Goal: Check status: Check status

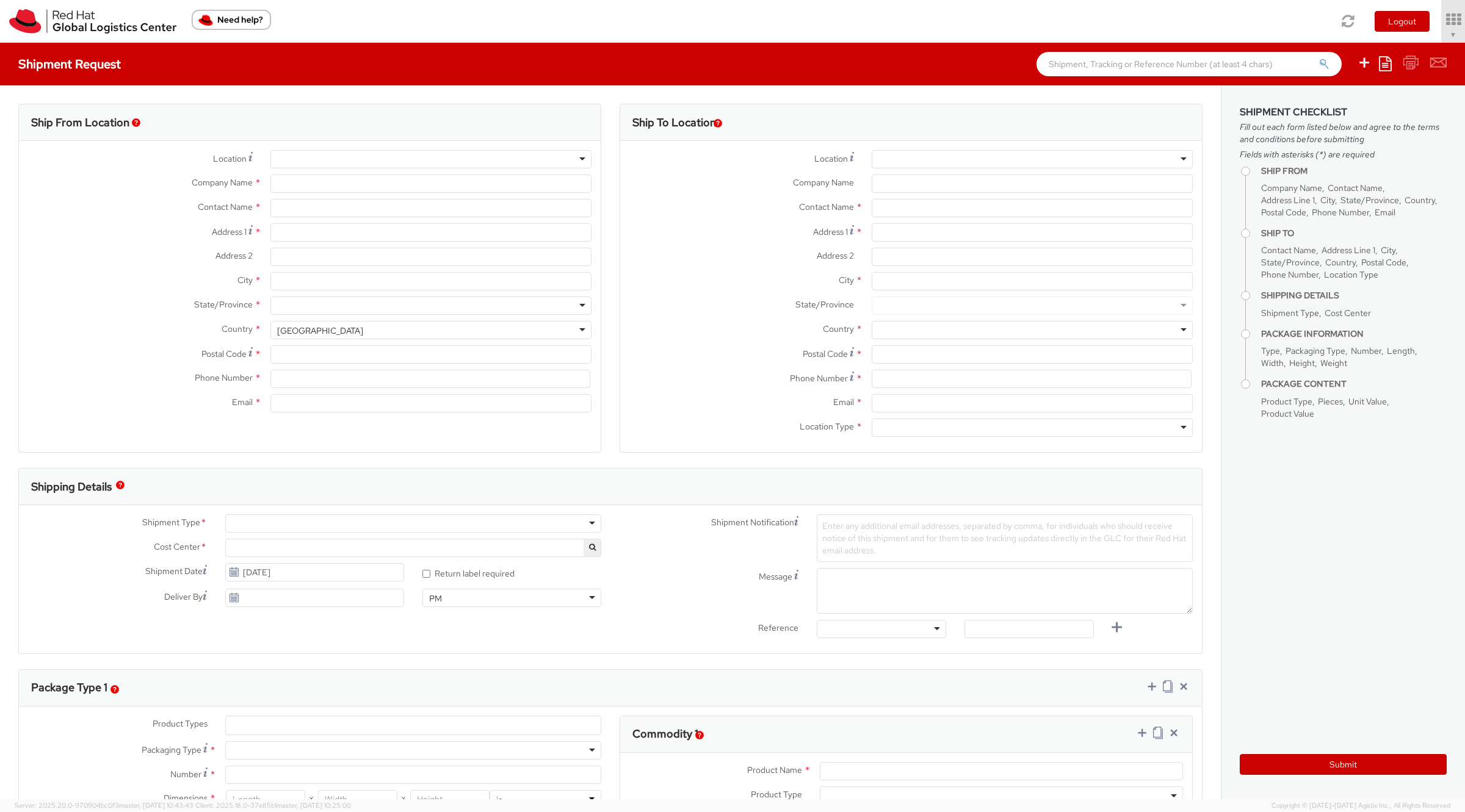
select select "901"
select select
click at [1404, 26] on icon at bounding box center [1419, 19] width 106 height 17
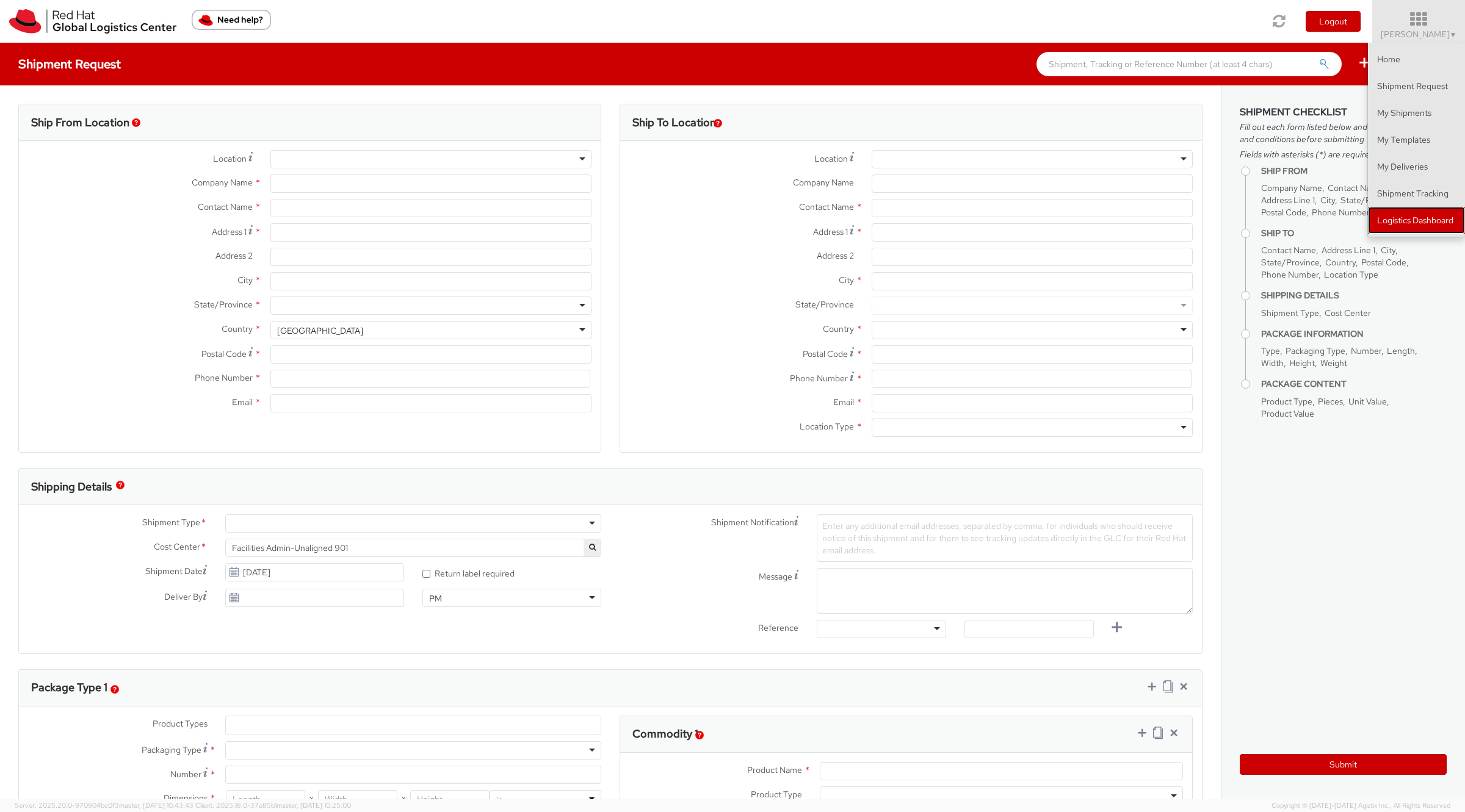
click at [1402, 229] on link "Logistics Dashboard" at bounding box center [1417, 219] width 97 height 27
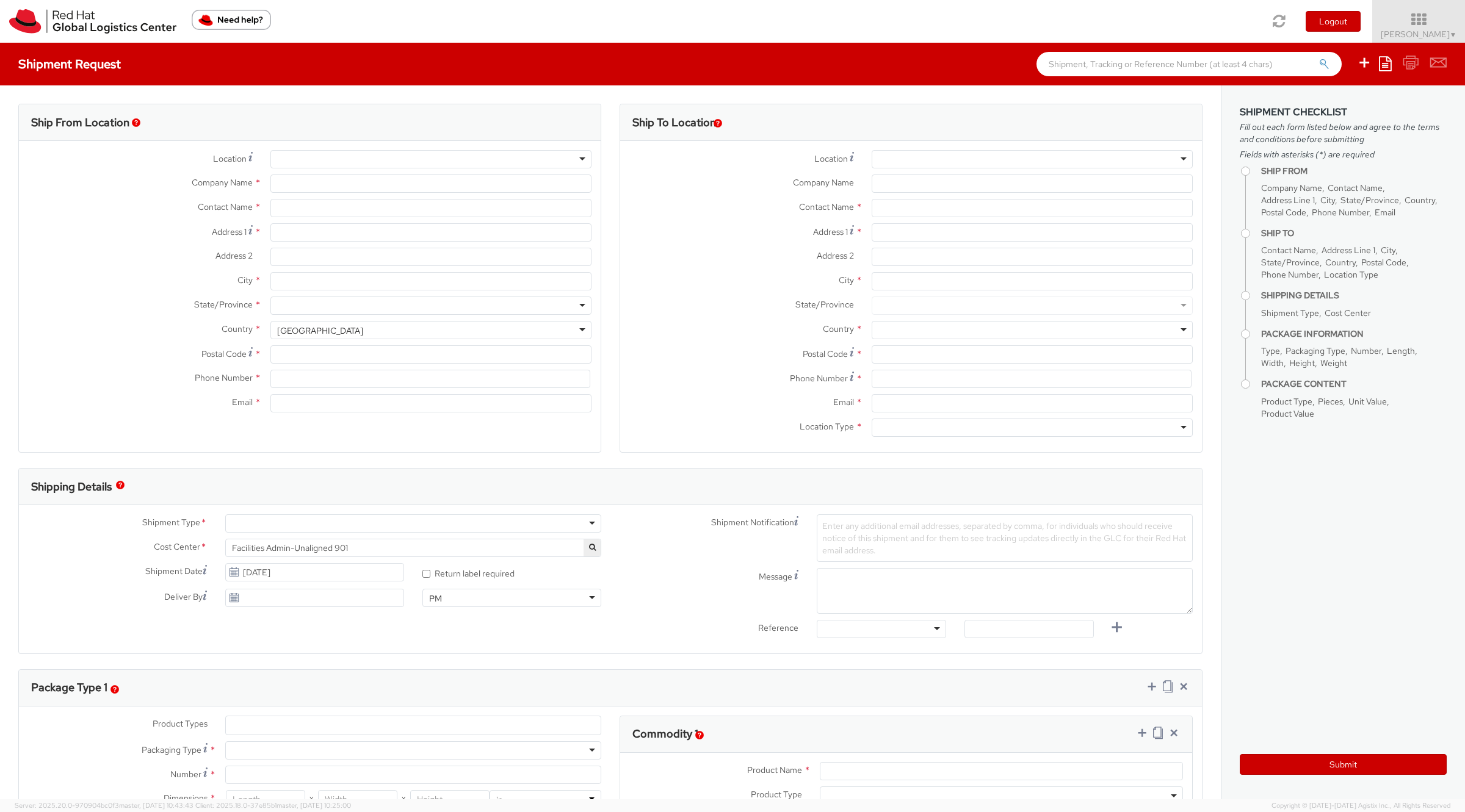
type input "Red Hat, Inc."
type input "[PERSON_NAME]"
type input "100 East Davie Street"
type input "RALEIGH"
type input "27601"
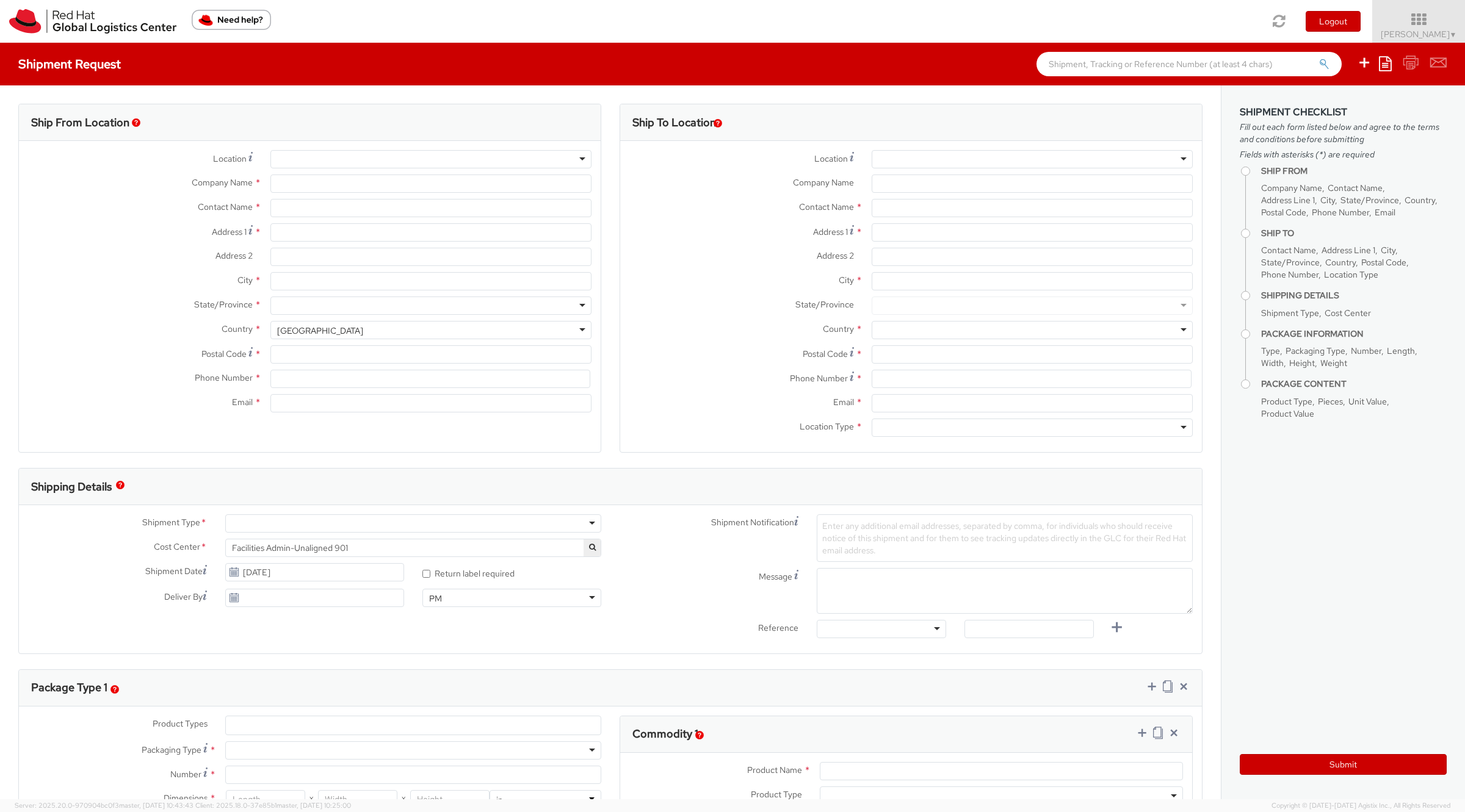
type input "919-754-4950"
type input "solee@redhat.com"
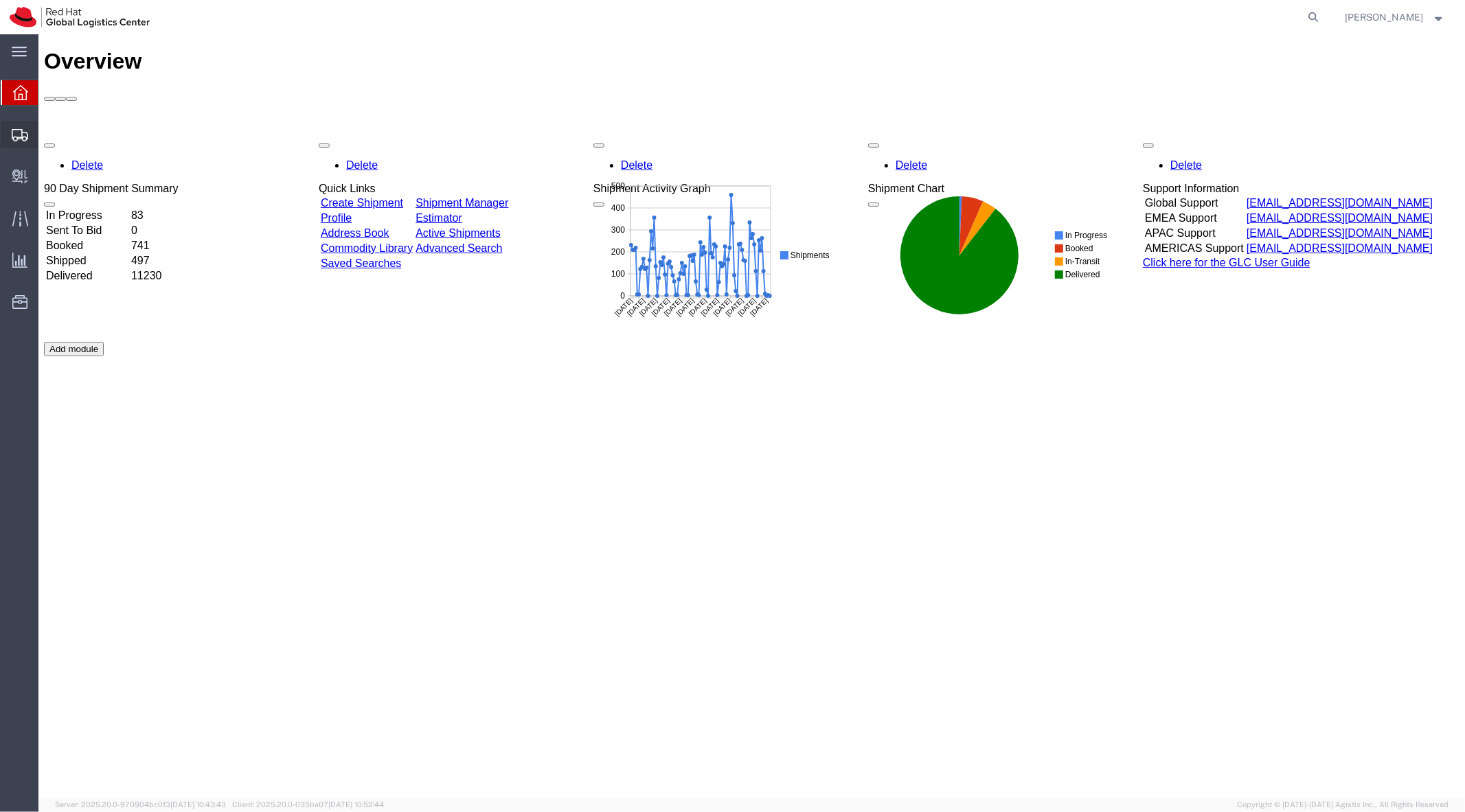
click at [36, 125] on div at bounding box center [20, 134] width 38 height 27
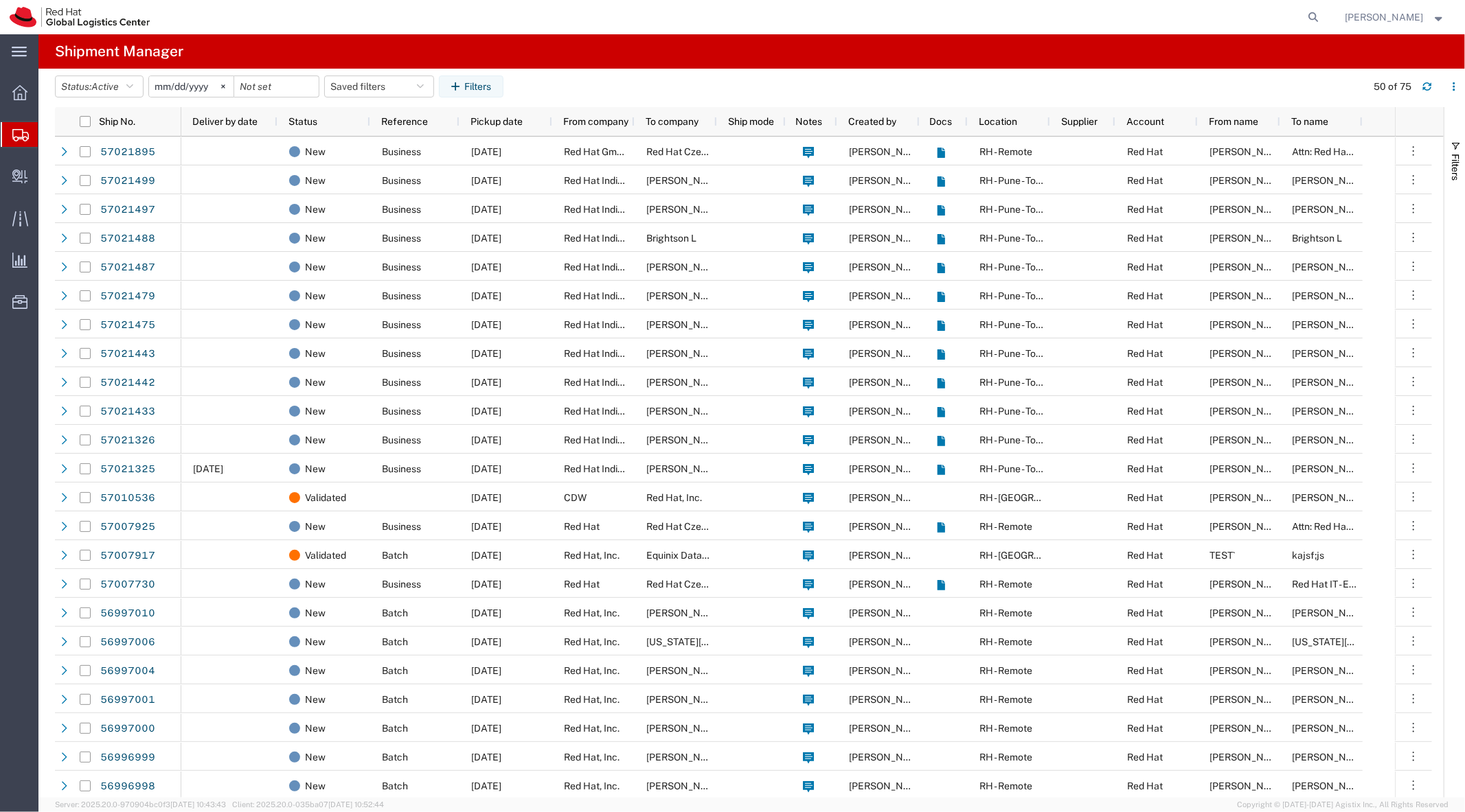
click at [0, 0] on span "Shipment Manager" at bounding box center [0, 0] width 0 height 0
click at [464, 89] on icon "button" at bounding box center [457, 86] width 13 height 10
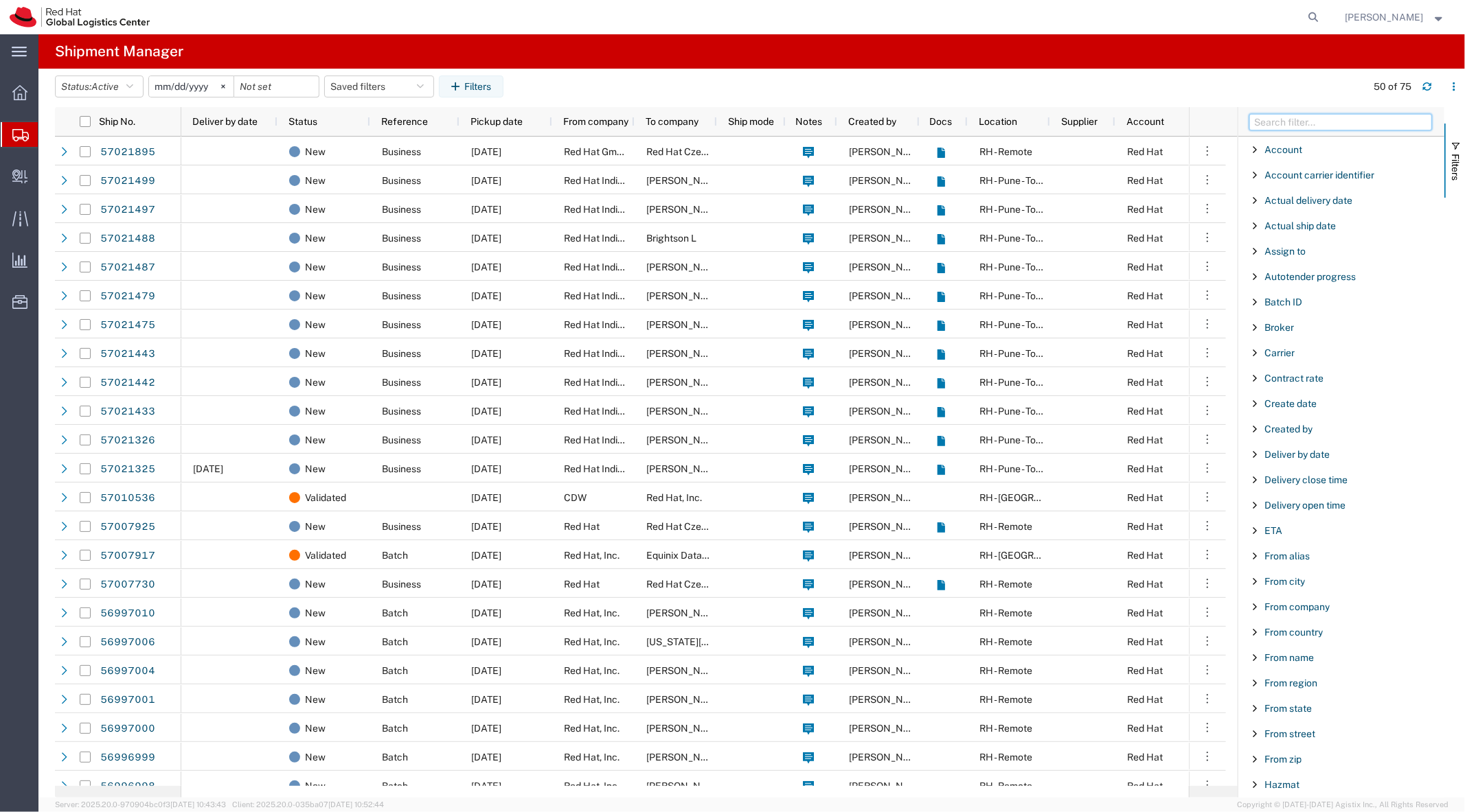
click at [1260, 114] on input "Filter Columns Input" at bounding box center [1340, 122] width 182 height 16
type input "ref"
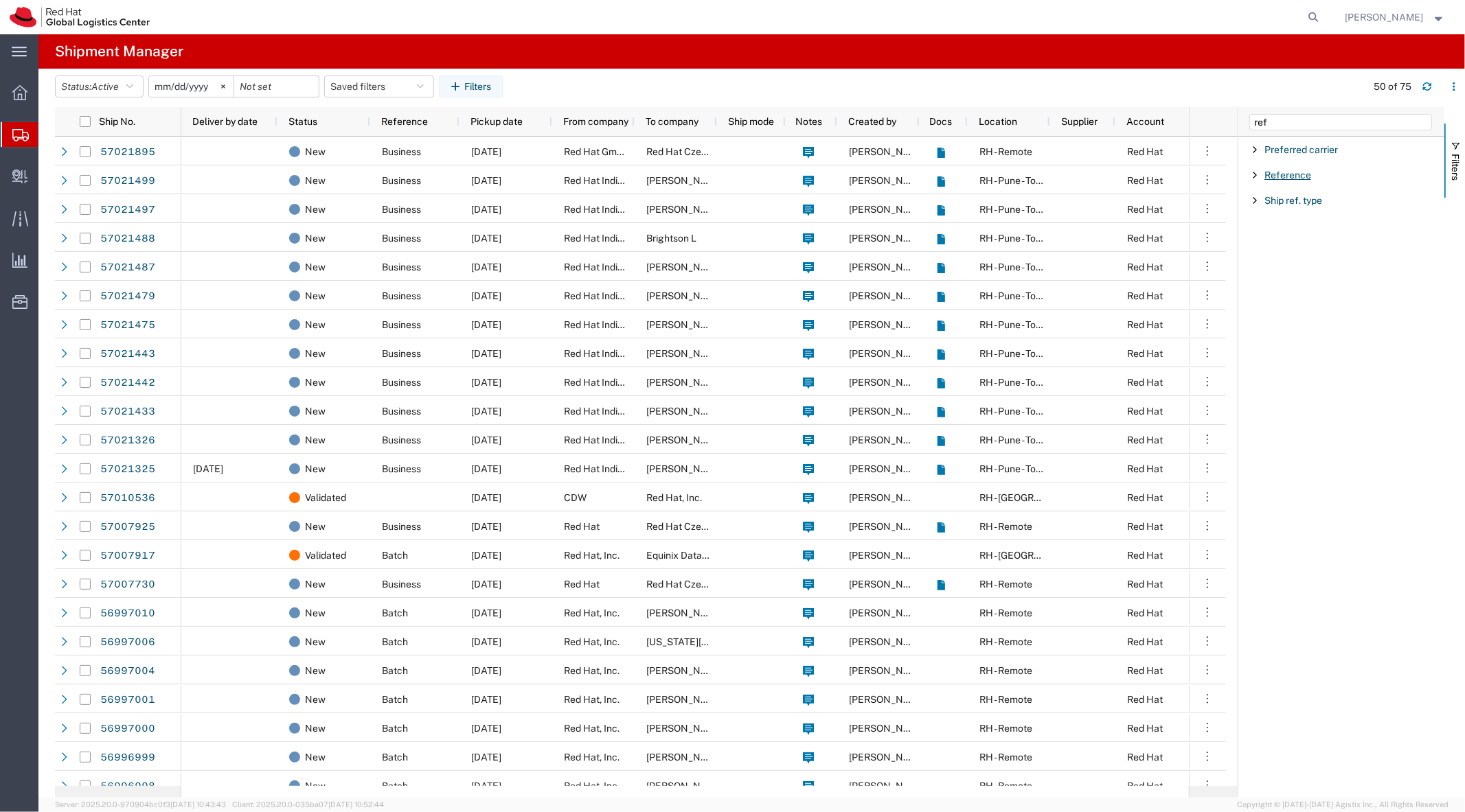
click at [1292, 170] on span "Reference" at bounding box center [1287, 175] width 46 height 11
type input "2865"
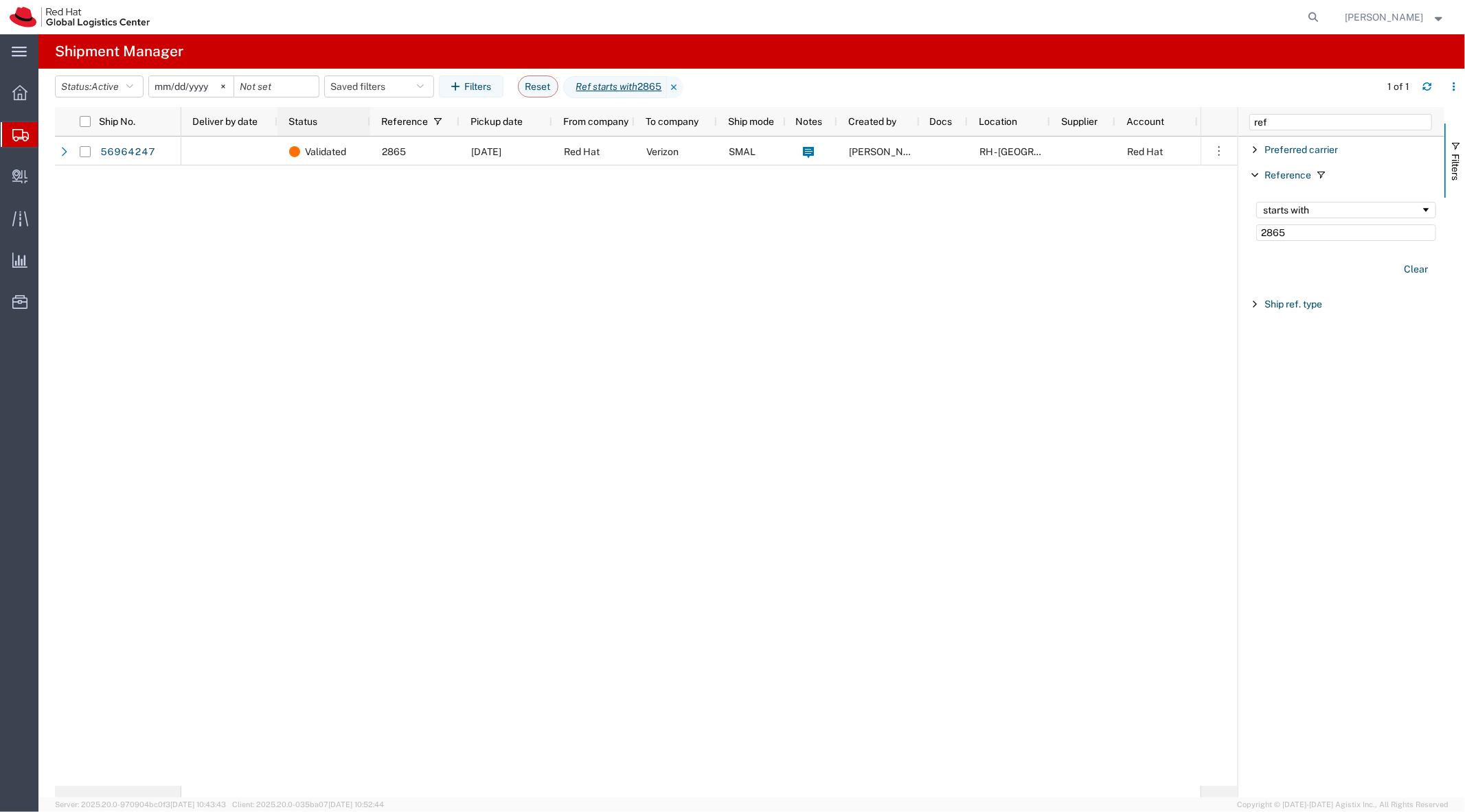
click at [355, 132] on div "Status" at bounding box center [327, 122] width 76 height 29
click at [123, 140] on div "56964247" at bounding box center [140, 152] width 83 height 29
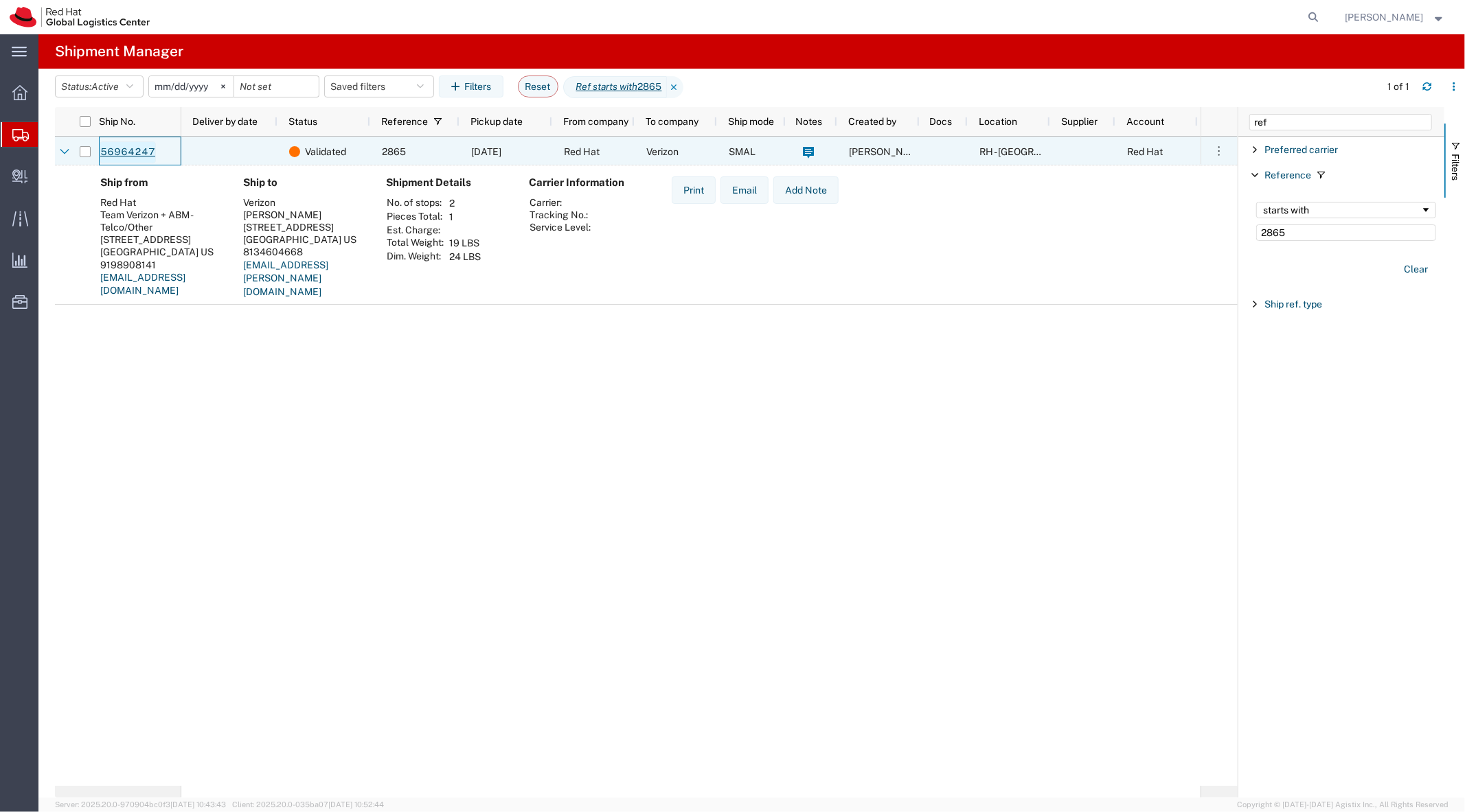
click at [120, 151] on link "56964247" at bounding box center [128, 152] width 56 height 22
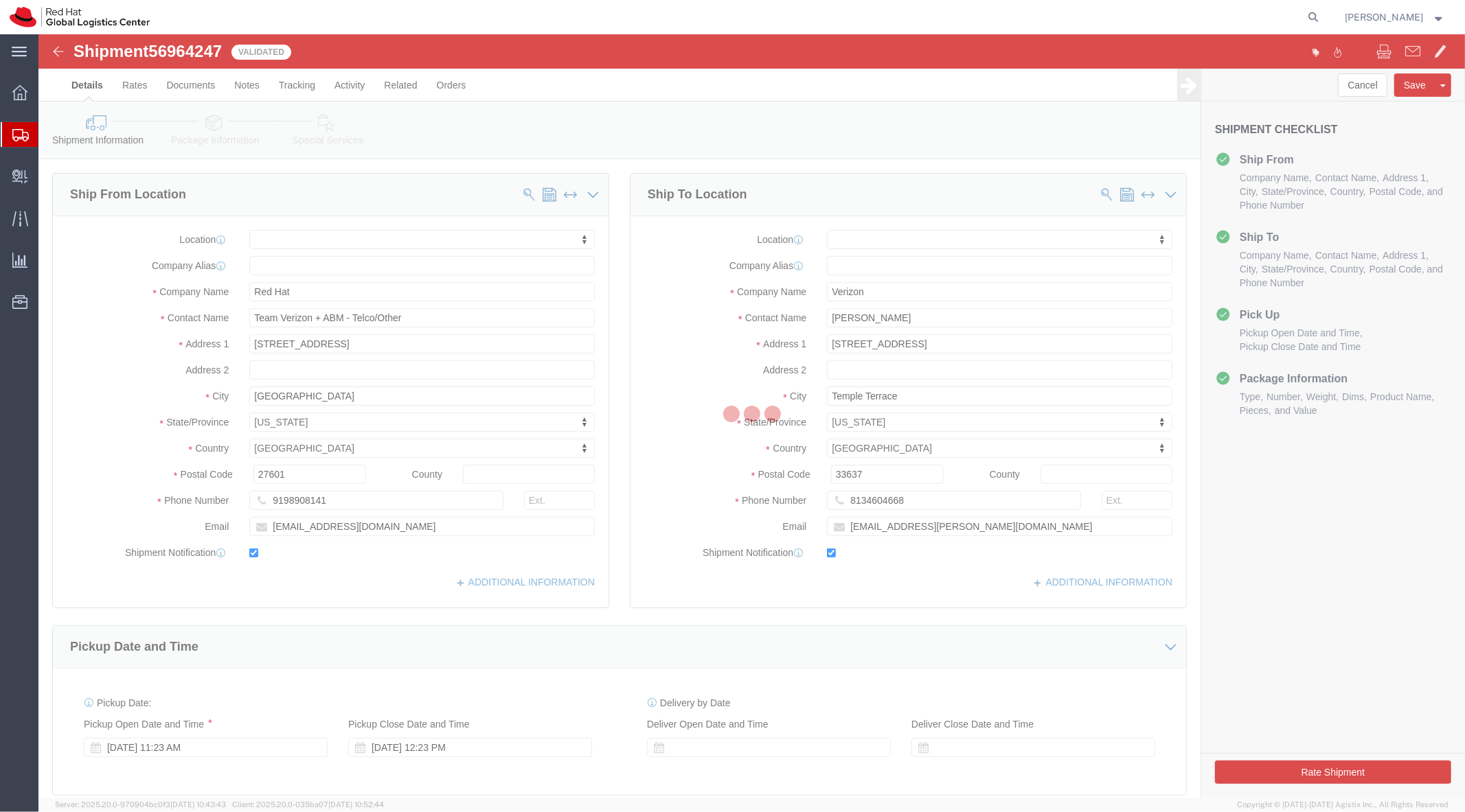
select select
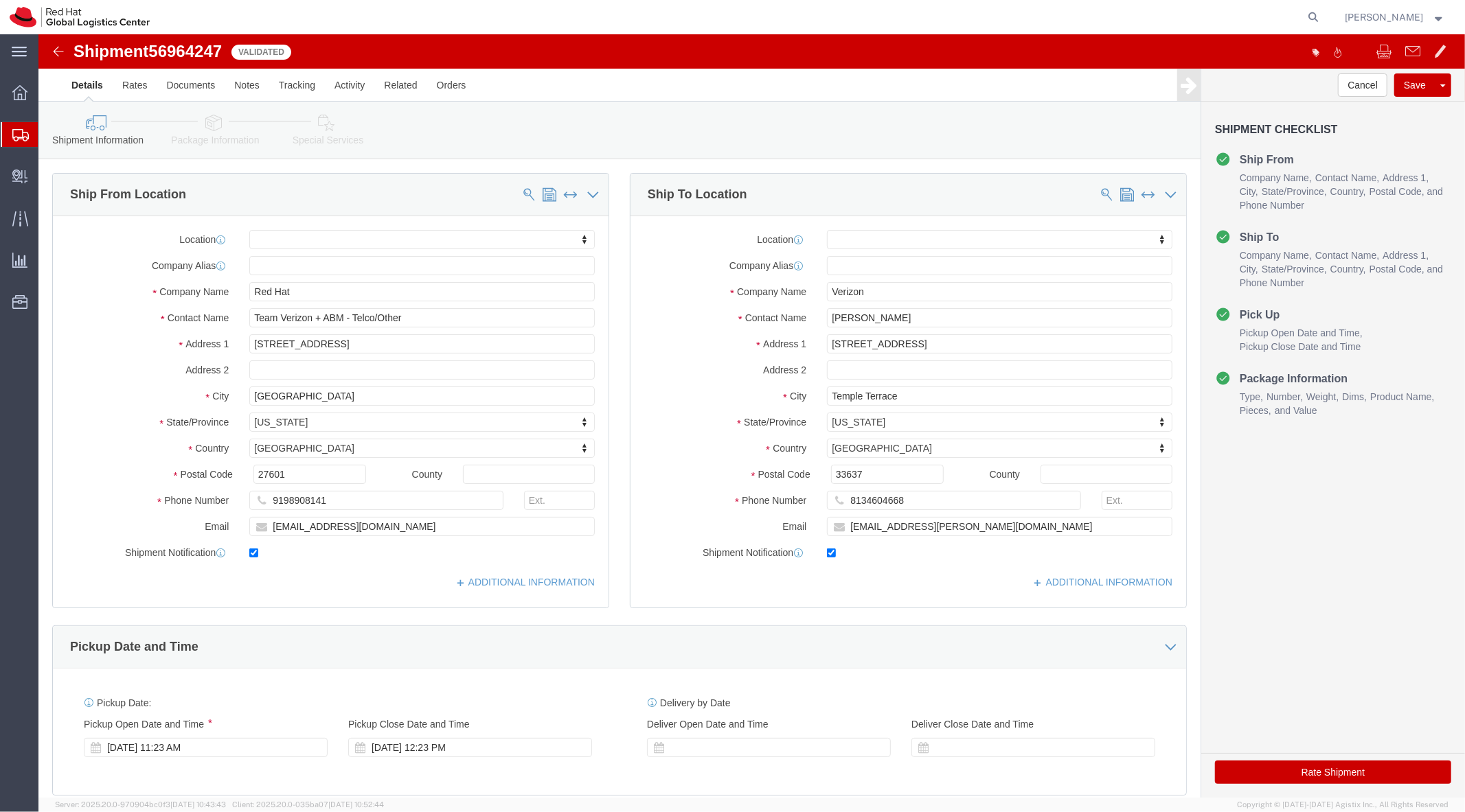
click link "Shipment Information"
click img
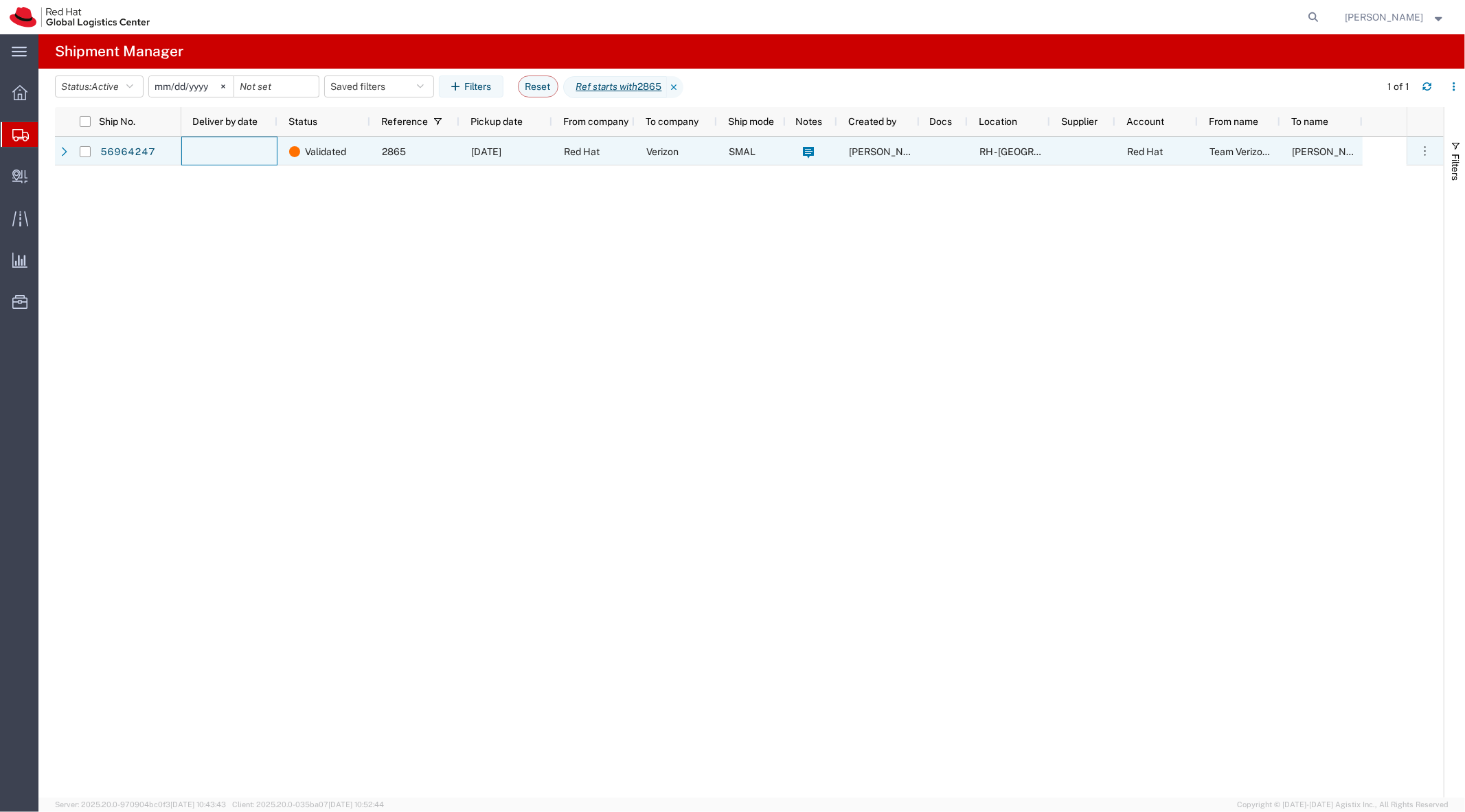
click at [236, 155] on div at bounding box center [230, 152] width 96 height 29
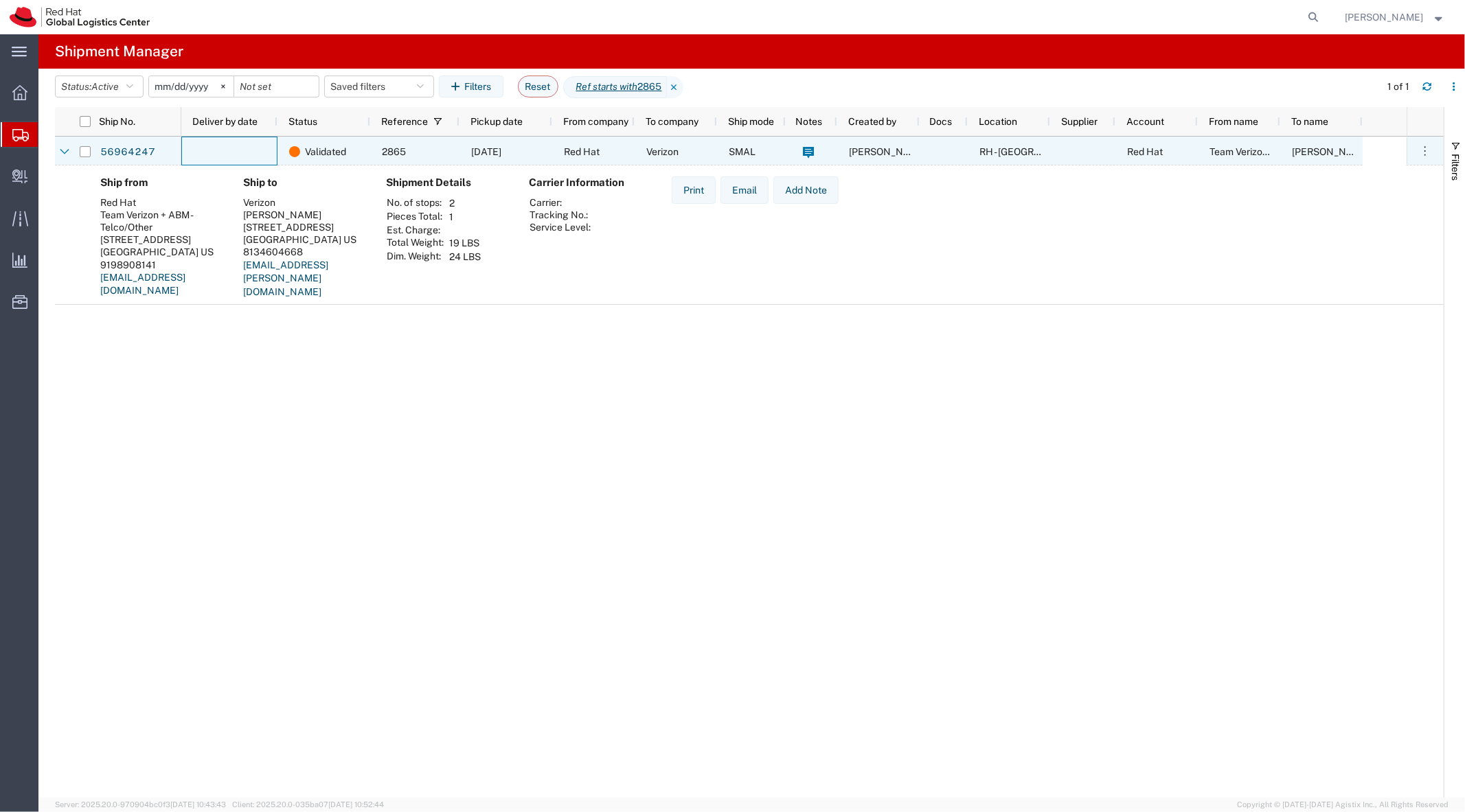
click at [236, 156] on div at bounding box center [230, 152] width 96 height 29
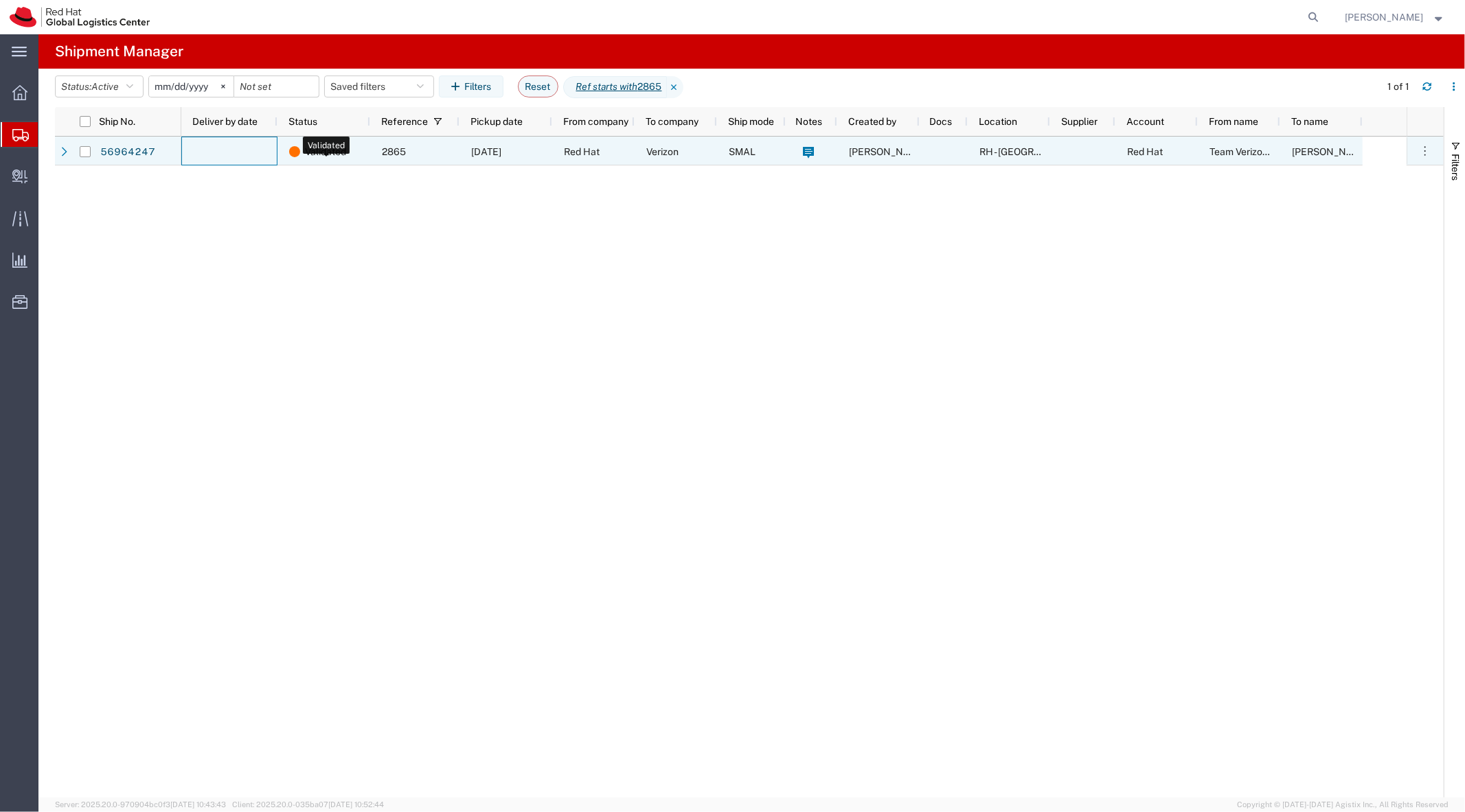
click at [354, 151] on div "Validated" at bounding box center [327, 152] width 74 height 29
